Goal: Communication & Community: Answer question/provide support

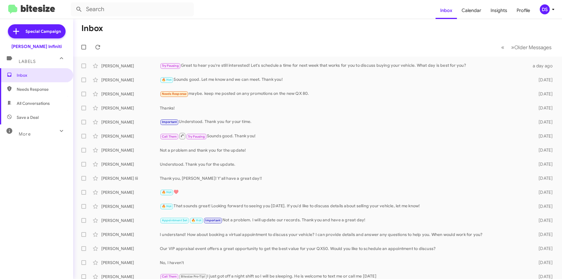
click at [32, 102] on span "All Conversations" at bounding box center [33, 103] width 33 height 6
type input "in:all-conversations"
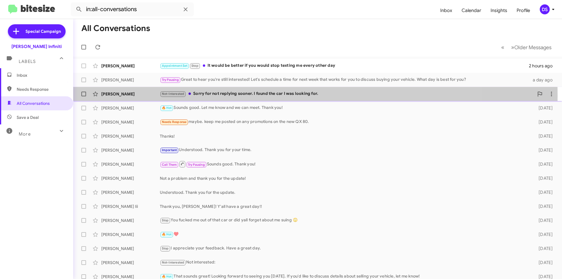
click at [222, 95] on div "Not-Interested Sorry for not replying sooner. I found the car I was looking for." at bounding box center [347, 93] width 374 height 7
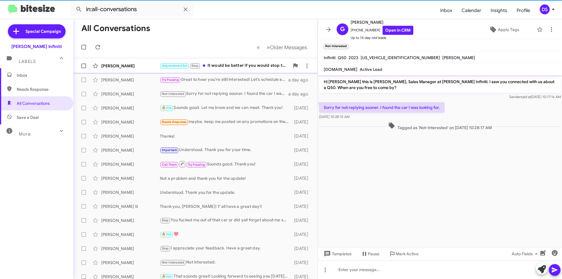
click at [224, 64] on div "Appointment Set Stop It would be better if you would stop texting me every othe…" at bounding box center [225, 65] width 130 height 7
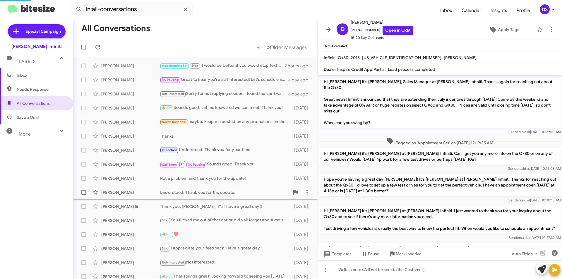
scroll to position [179, 0]
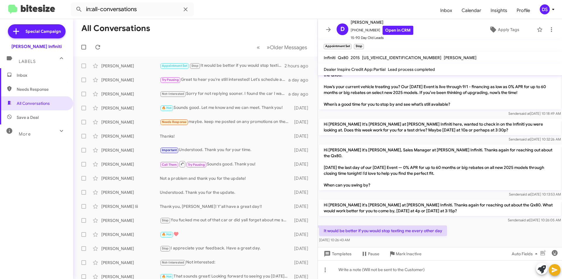
click at [546, 5] on div "DS" at bounding box center [545, 9] width 10 height 10
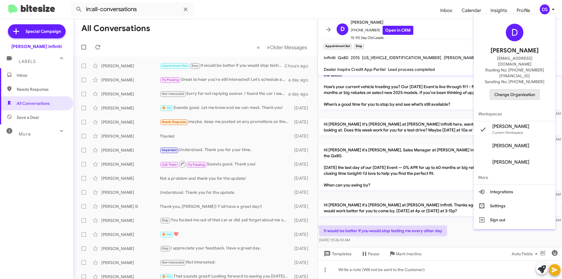
click at [524, 90] on span "Change Organization" at bounding box center [514, 95] width 41 height 10
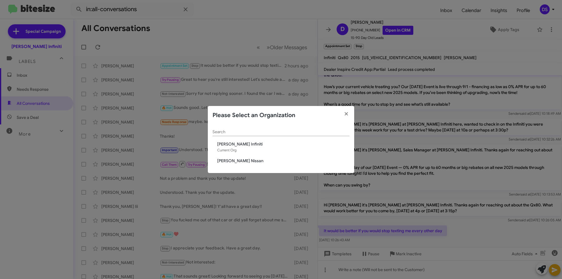
click at [238, 162] on span "[PERSON_NAME] Nissan" at bounding box center [283, 161] width 132 height 6
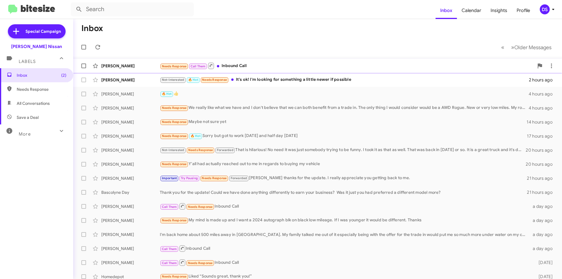
click at [237, 65] on div "Needs Response Call Them Inbound Call" at bounding box center [347, 65] width 374 height 7
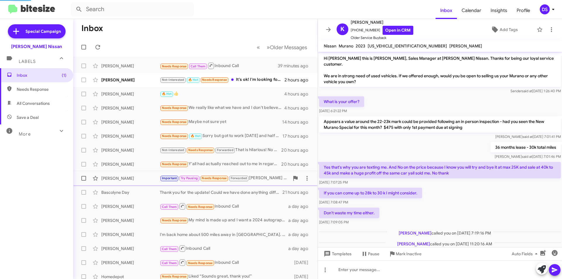
scroll to position [8, 0]
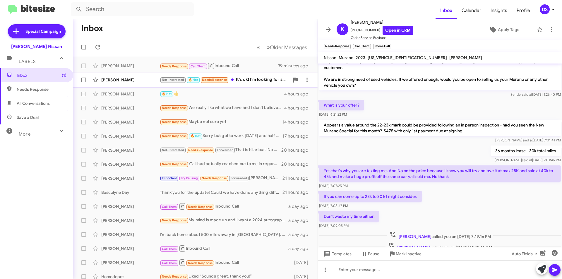
click at [244, 78] on div "Not-Interested 🔥 Hot Needs Response It's ok! I'm looking for something a little…" at bounding box center [225, 79] width 130 height 7
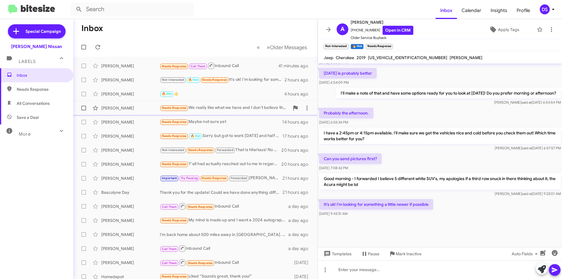
drag, startPoint x: 152, startPoint y: 92, endPoint x: 115, endPoint y: 112, distance: 42.1
click at [149, 94] on div "Abel Salazar" at bounding box center [130, 94] width 59 height 6
